Goal: Transaction & Acquisition: Purchase product/service

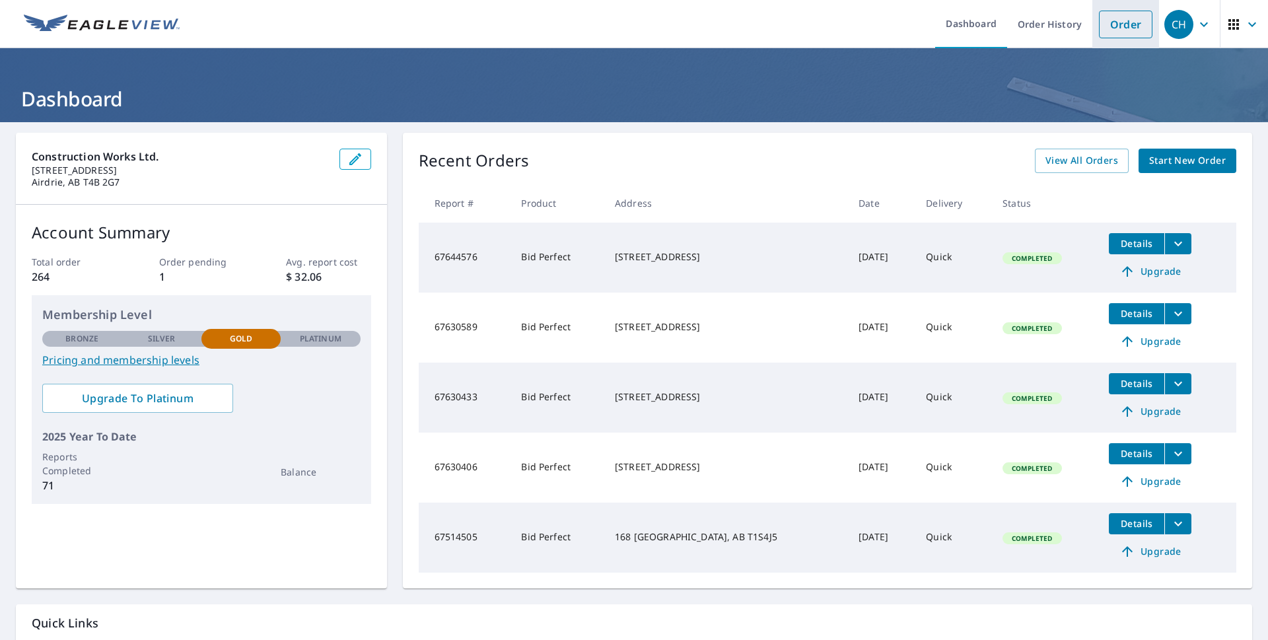
click at [1119, 26] on link "Order" at bounding box center [1126, 25] width 54 height 28
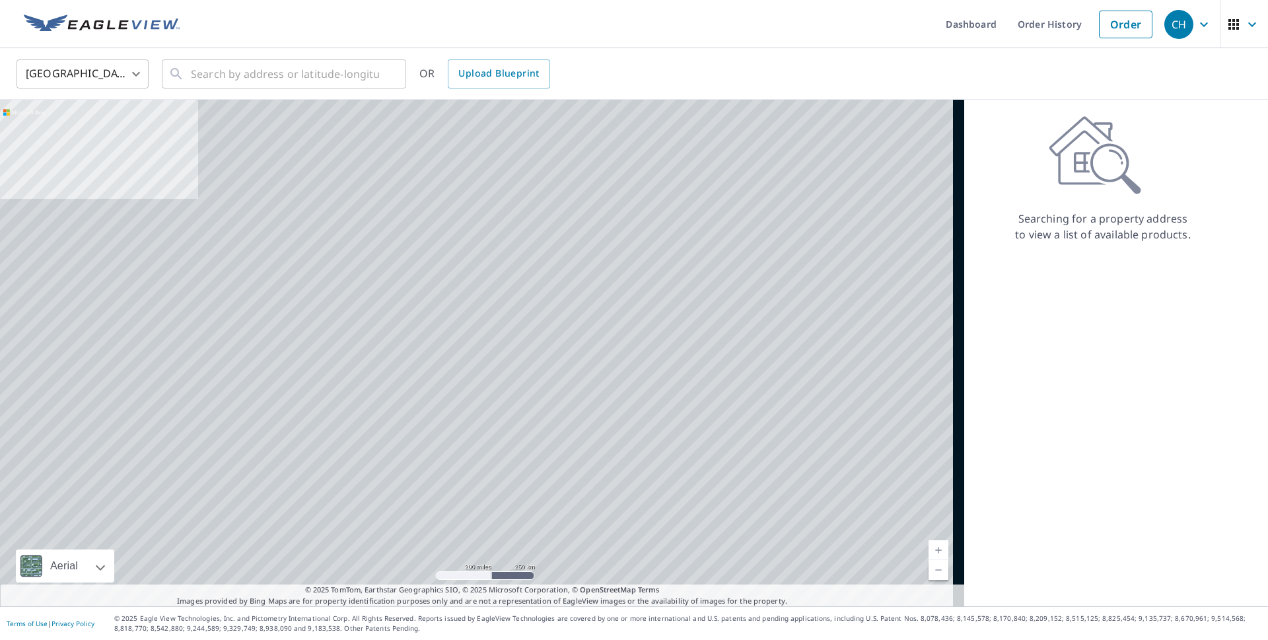
click at [66, 73] on body "CH CH Dashboard Order History Order CH [GEOGRAPHIC_DATA] US ​ ​ OR Upload Bluep…" at bounding box center [634, 320] width 1268 height 640
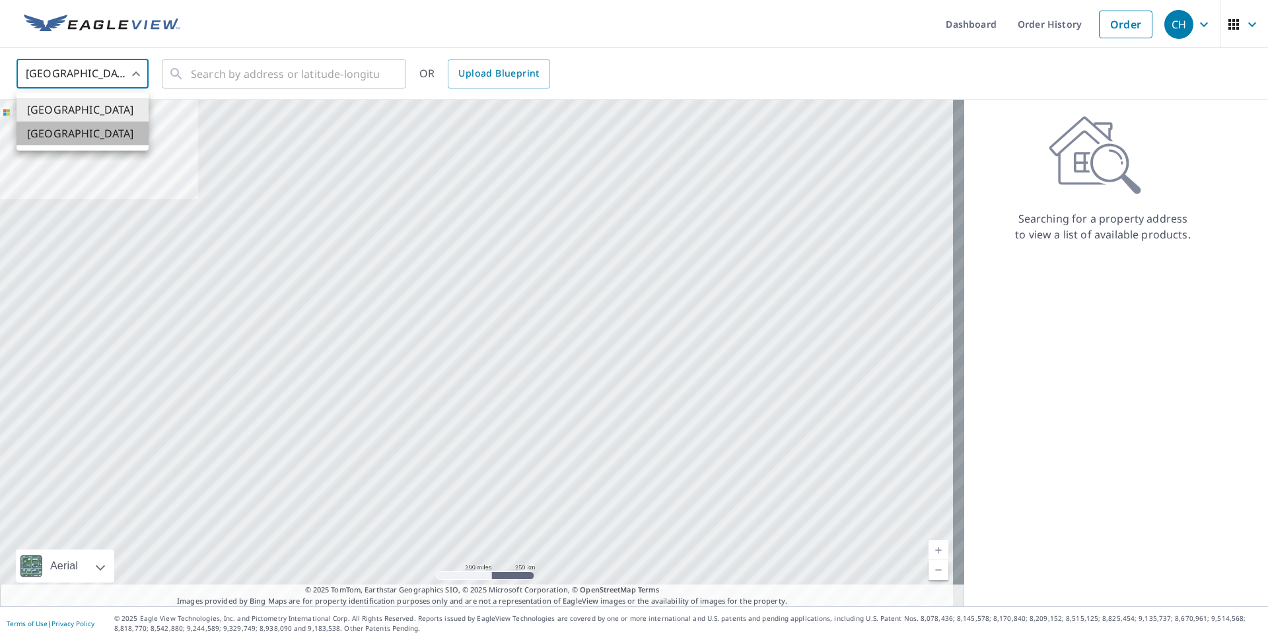
click at [75, 135] on li "[GEOGRAPHIC_DATA]" at bounding box center [83, 134] width 132 height 24
type input "CA"
click at [281, 79] on input "text" at bounding box center [285, 73] width 188 height 37
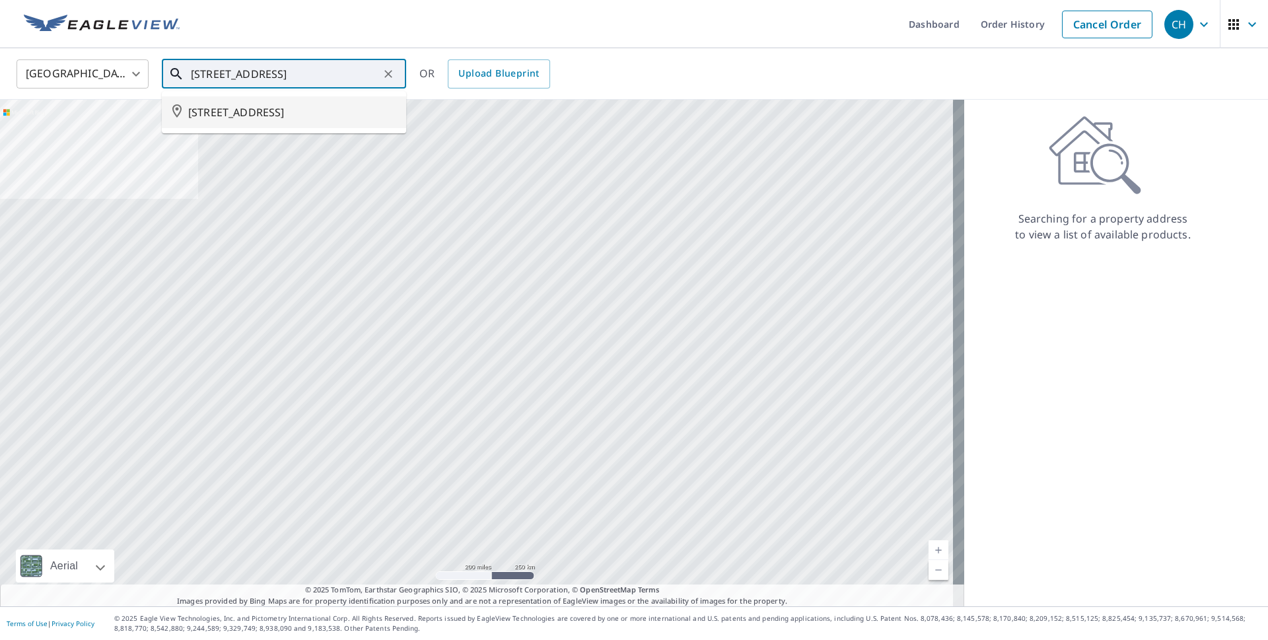
click at [372, 110] on span "[STREET_ADDRESS]" at bounding box center [291, 112] width 207 height 16
type input "[STREET_ADDRESS]"
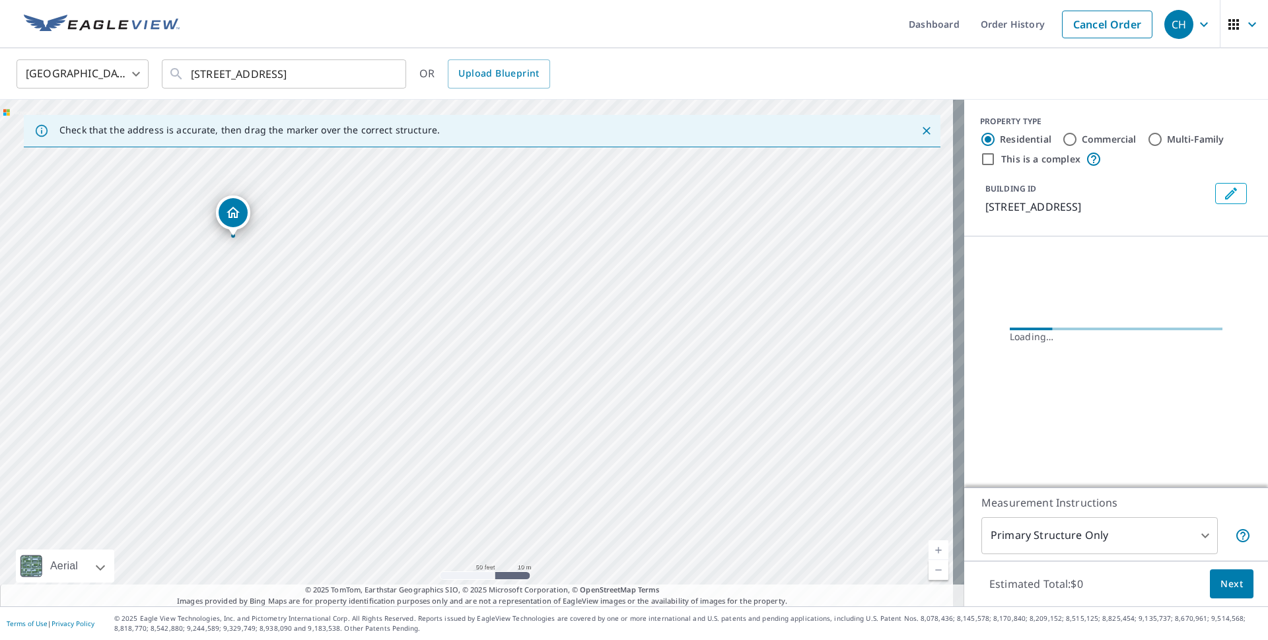
drag, startPoint x: 439, startPoint y: 335, endPoint x: 543, endPoint y: 352, distance: 105.1
click at [543, 351] on div "[STREET_ADDRESS]" at bounding box center [482, 353] width 964 height 507
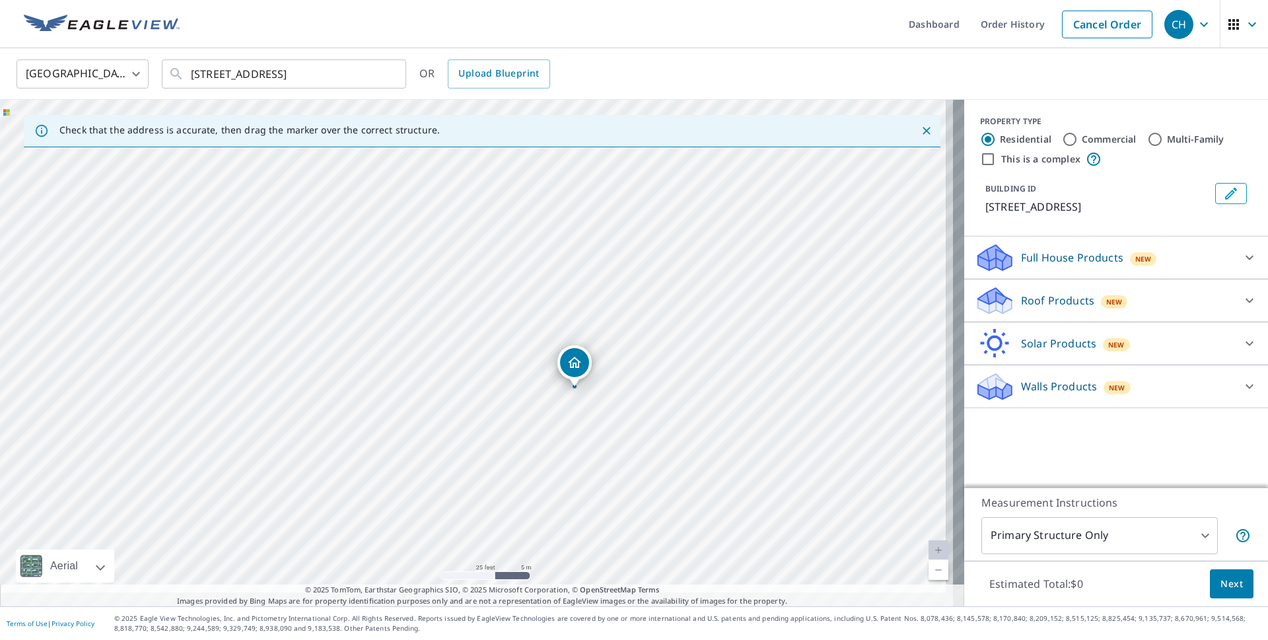
drag, startPoint x: 401, startPoint y: 289, endPoint x: 499, endPoint y: 325, distance: 104.1
click at [499, 325] on div "[STREET_ADDRESS]" at bounding box center [482, 353] width 964 height 507
drag, startPoint x: 583, startPoint y: 359, endPoint x: 575, endPoint y: 387, distance: 29.3
click at [1034, 528] on body "CH CH Dashboard Order History Cancel Order CH Canada [GEOGRAPHIC_DATA] ​ 66 GRA…" at bounding box center [634, 320] width 1268 height 640
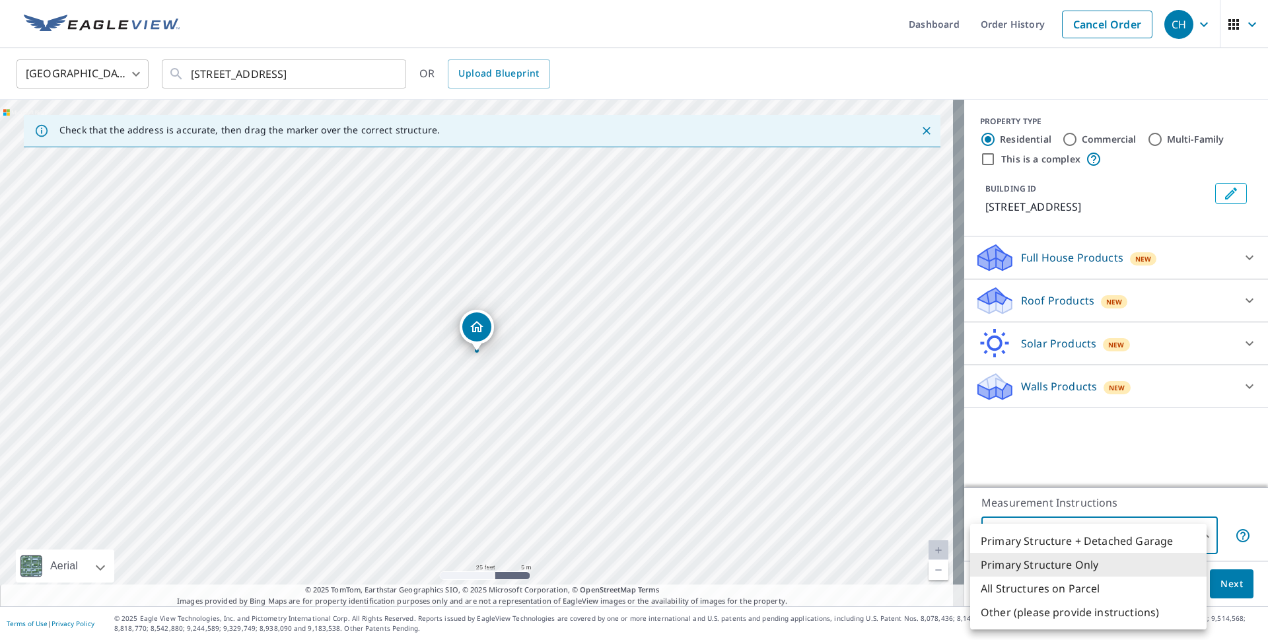
click at [1060, 539] on li "Primary Structure + Detached Garage" at bounding box center [1088, 541] width 236 height 24
type input "1"
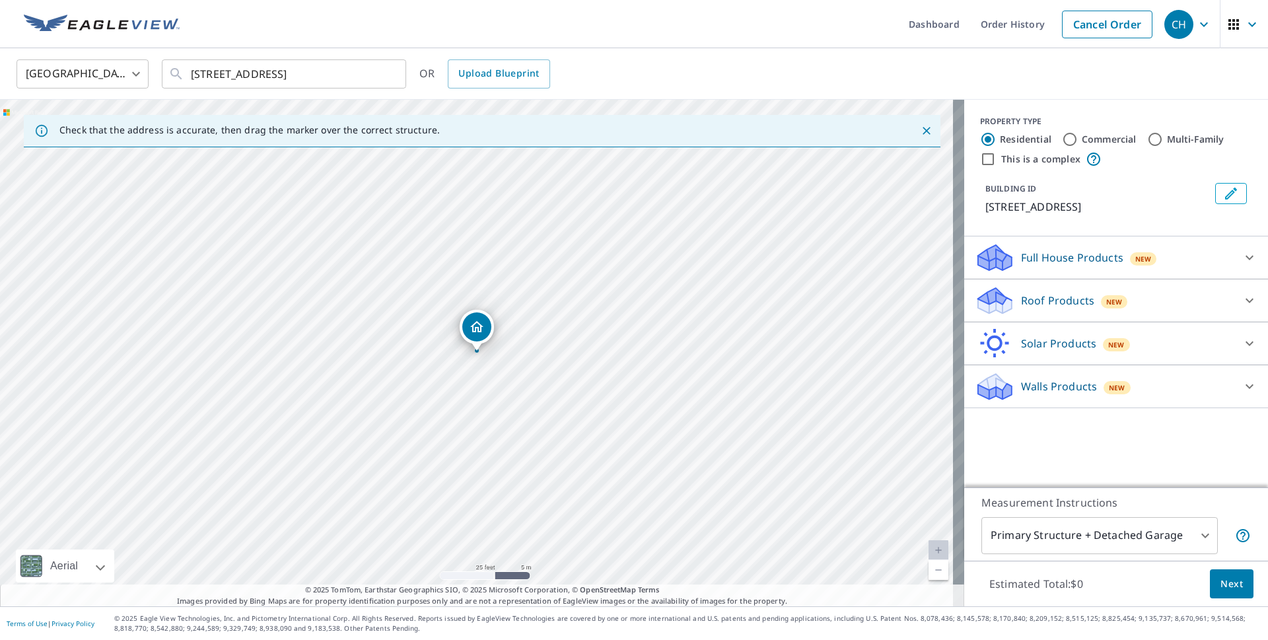
click at [1021, 308] on p "Roof Products" at bounding box center [1057, 301] width 73 height 16
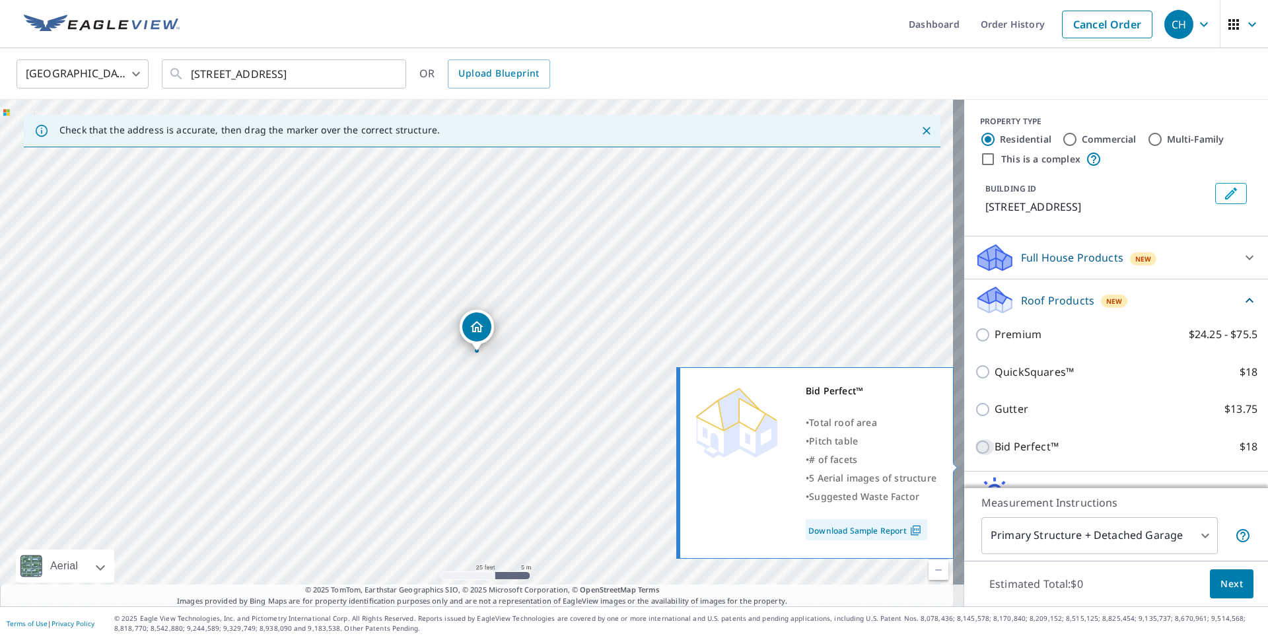
click at [975, 455] on input "Bid Perfect™ $18" at bounding box center [985, 447] width 20 height 16
checkbox input "true"
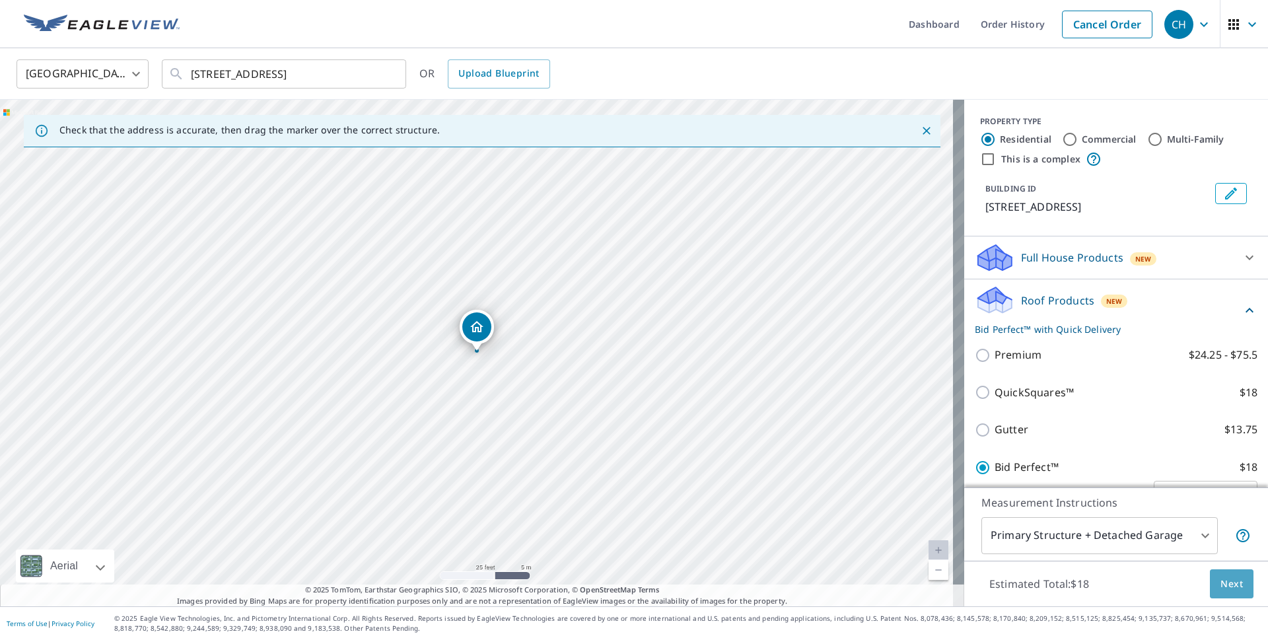
click at [1221, 581] on span "Next" at bounding box center [1232, 584] width 22 height 17
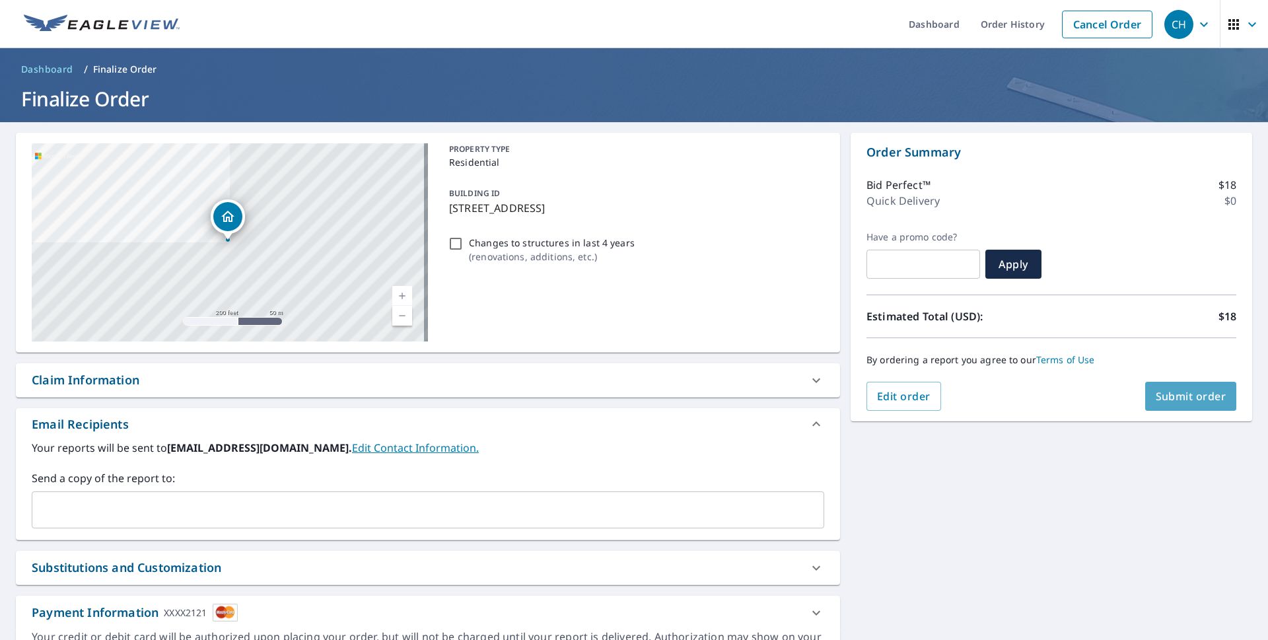
click at [1178, 402] on span "Submit order" at bounding box center [1191, 396] width 71 height 15
checkbox input "true"
